Goal: Find specific page/section: Find specific page/section

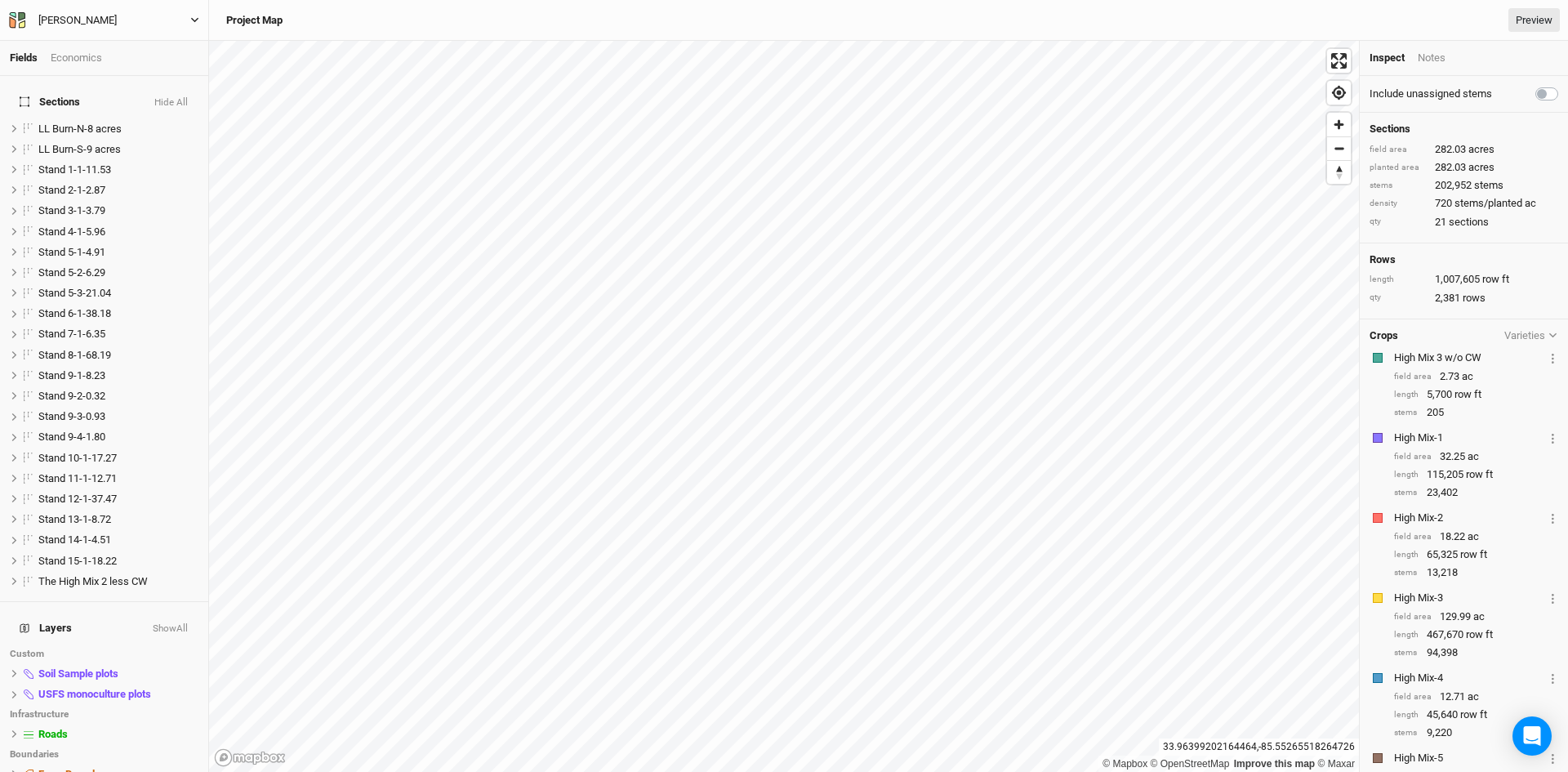
click at [103, 19] on div "[PERSON_NAME]" at bounding box center [77, 21] width 105 height 17
click at [102, 45] on button "Back" at bounding box center [134, 46] width 129 height 22
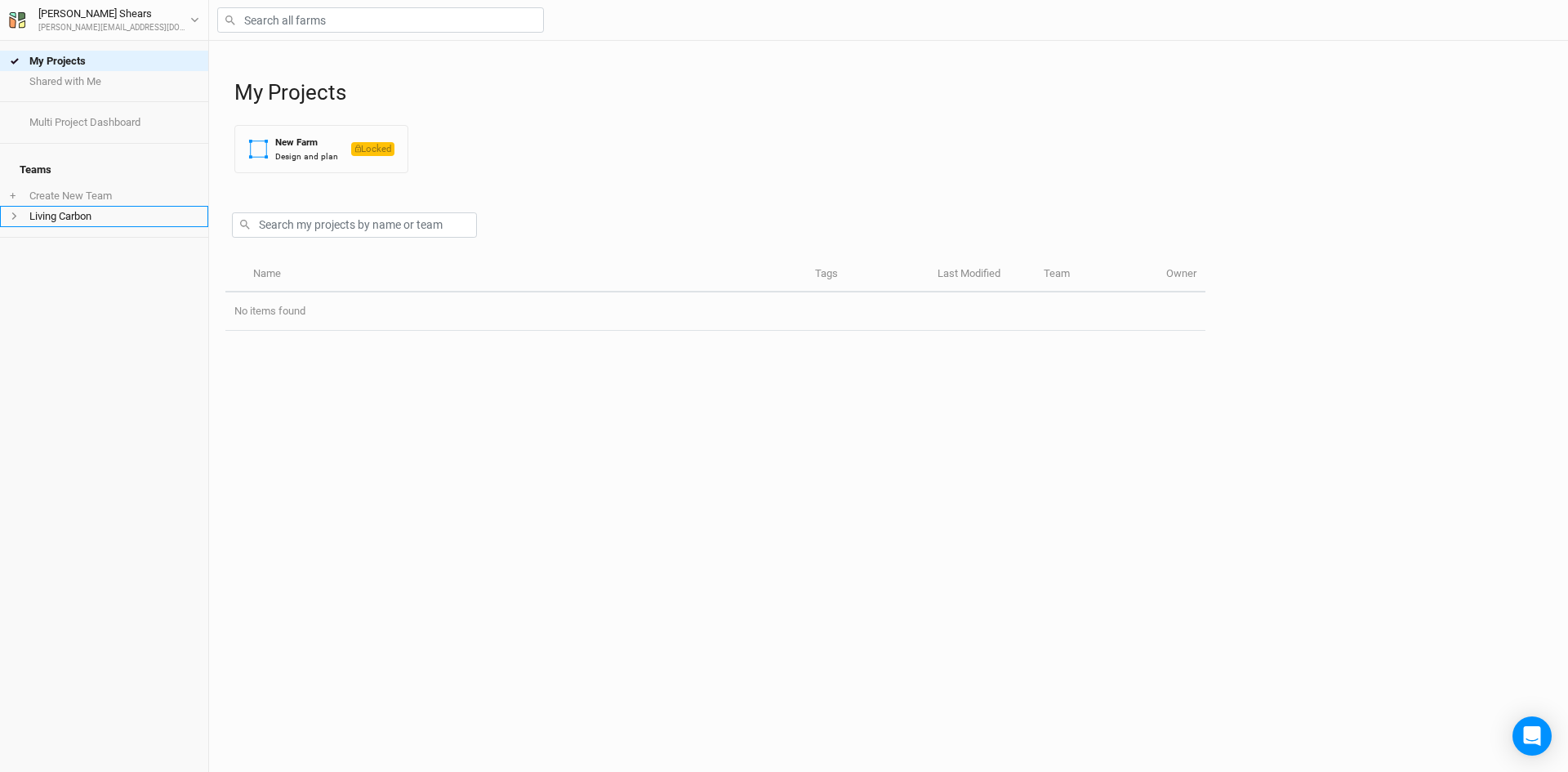
click at [21, 211] on span at bounding box center [20, 215] width 20 height 9
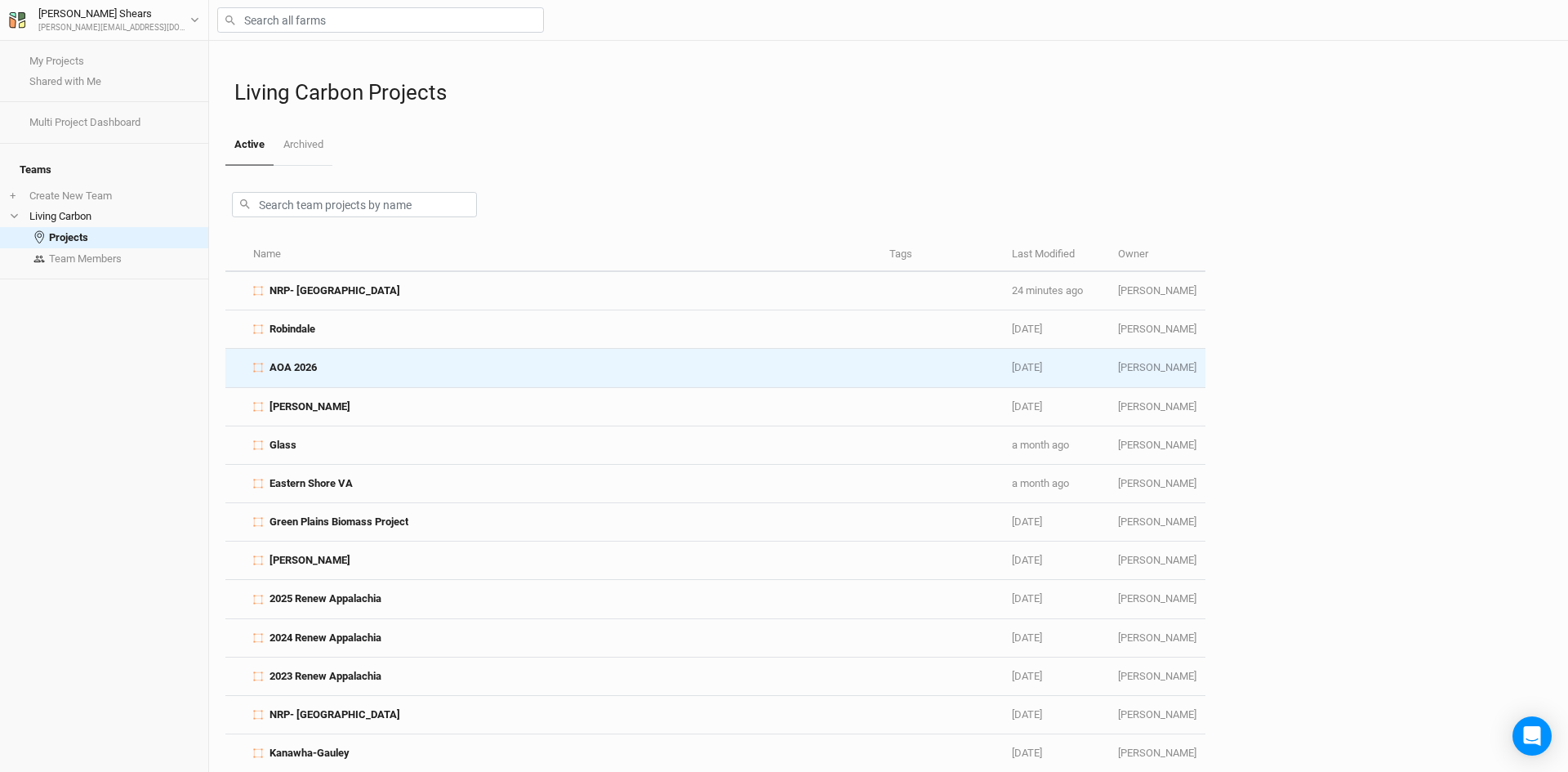
click at [463, 372] on div "AOA 2026" at bounding box center [563, 368] width 619 height 15
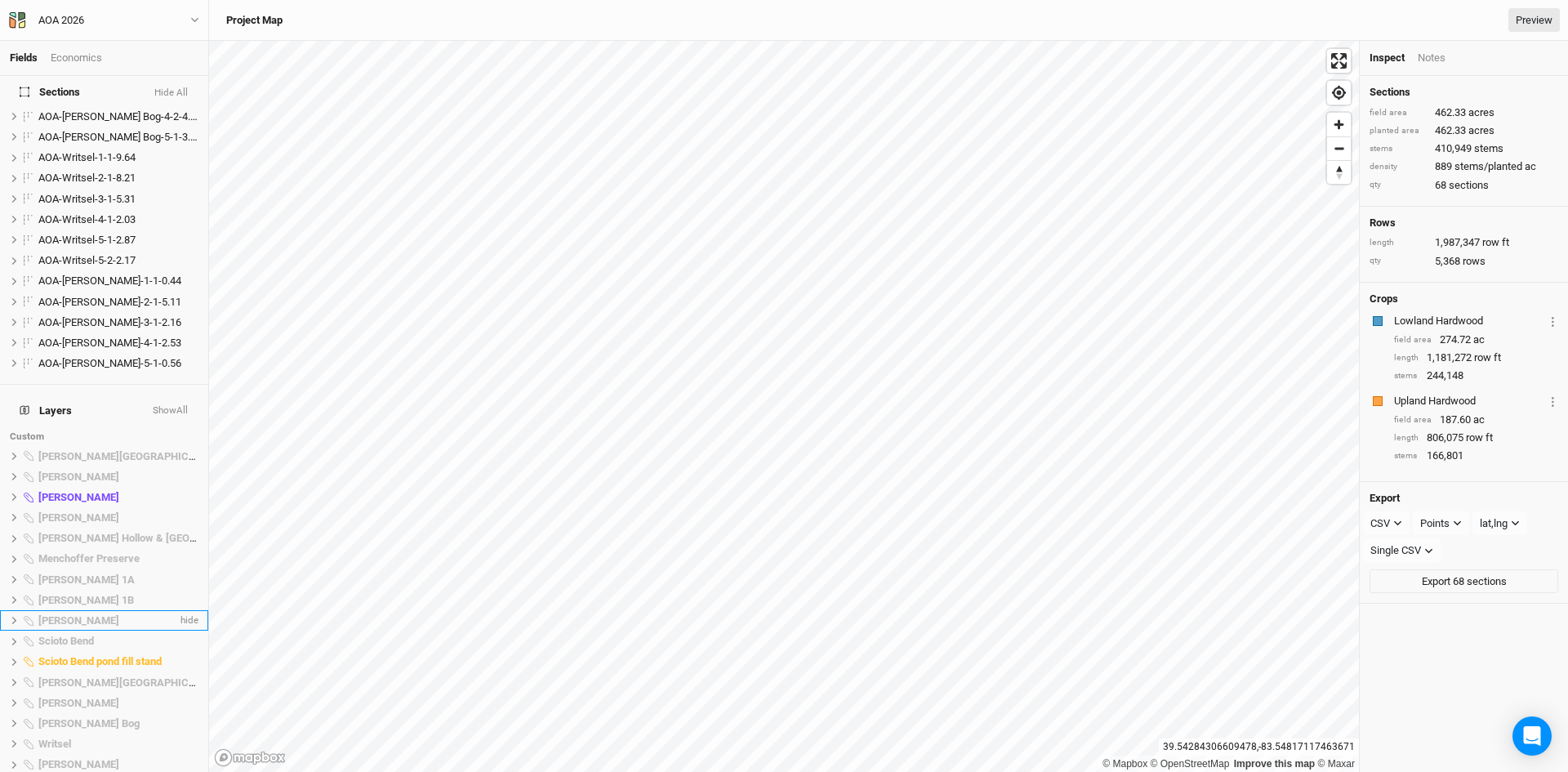
scroll to position [1402, 0]
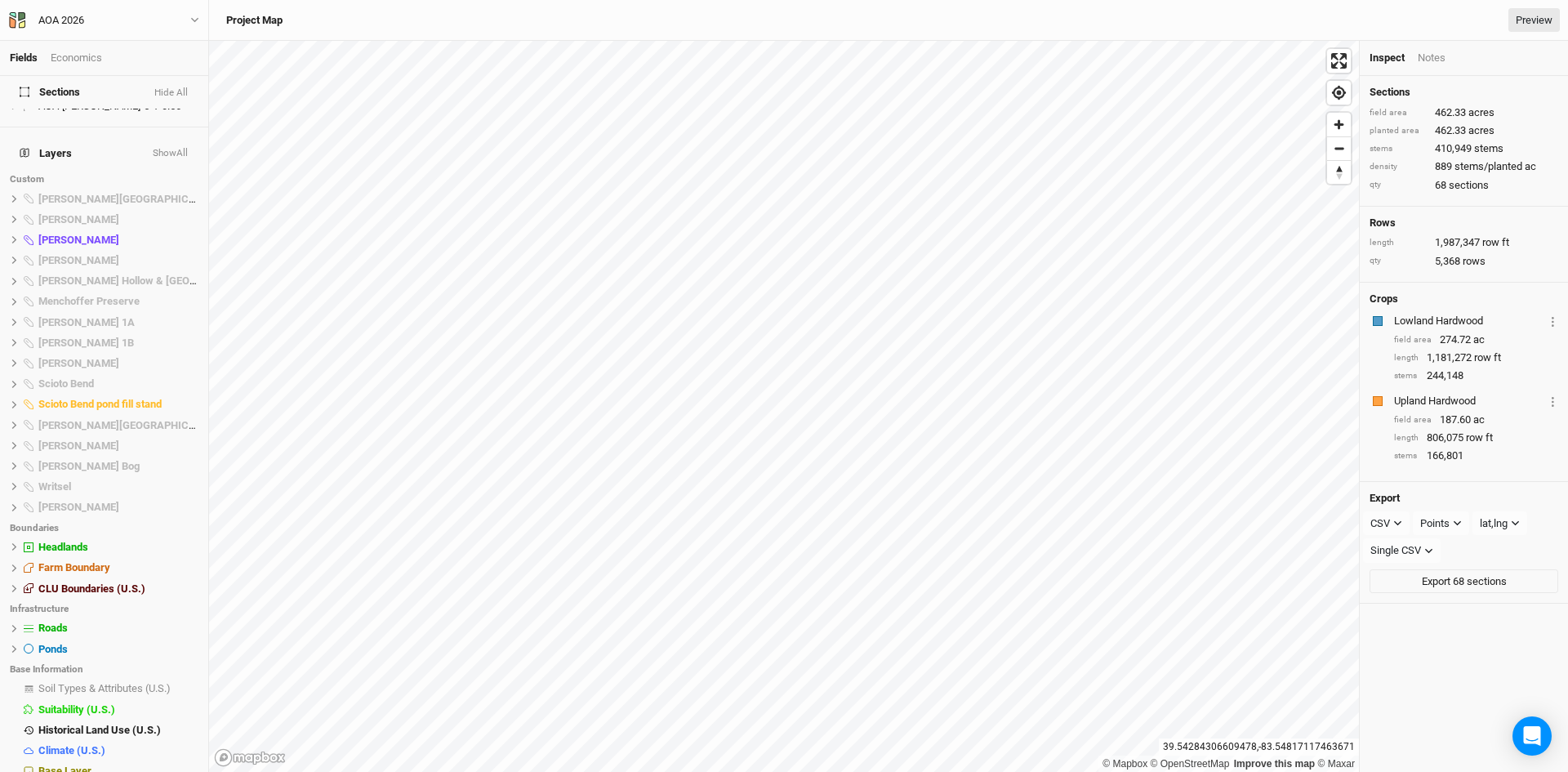
click at [180, 148] on button "Show All" at bounding box center [170, 154] width 37 height 12
